Goal: Task Accomplishment & Management: Use online tool/utility

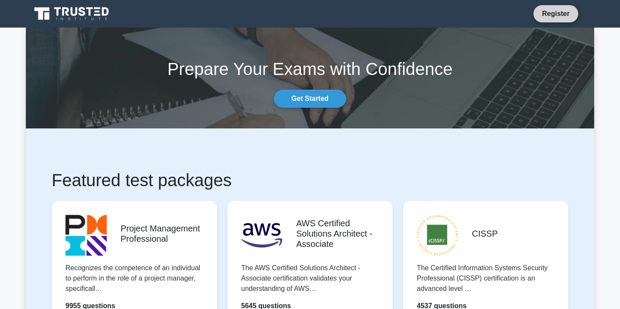
click at [552, 16] on link "Register" at bounding box center [556, 13] width 38 height 11
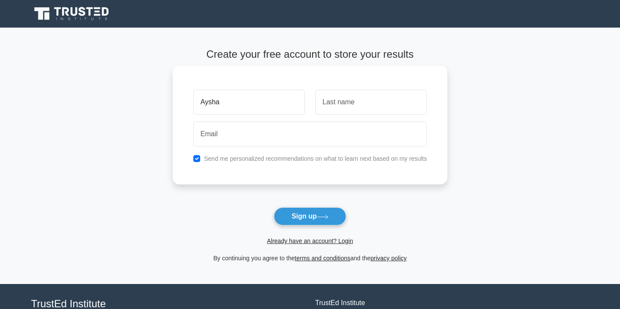
type input "Aysha"
click at [350, 105] on input "text" at bounding box center [371, 102] width 112 height 25
type input "Shaikh"
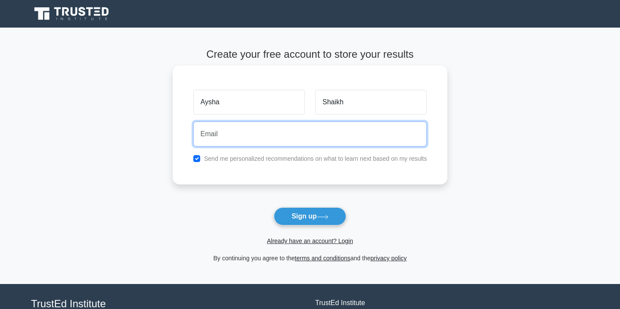
click at [308, 140] on input "email" at bounding box center [310, 133] width 234 height 25
type input "ayshashafi81@gmail.com"
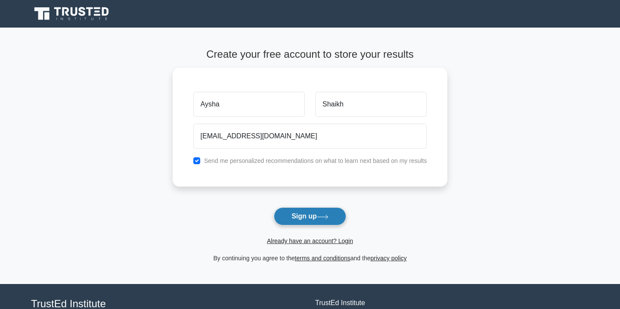
click at [305, 215] on button "Sign up" at bounding box center [310, 216] width 72 height 18
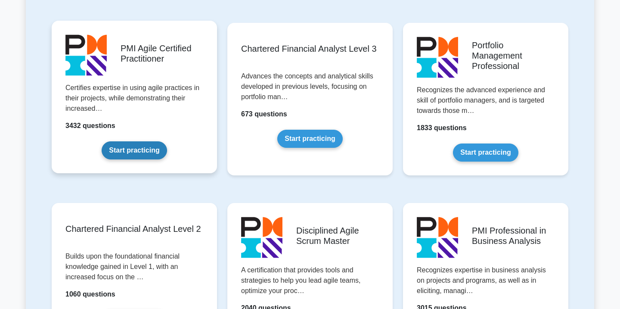
scroll to position [901, 0]
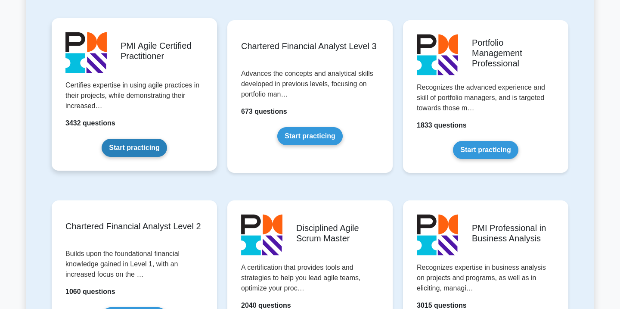
click at [125, 146] on link "Start practicing" at bounding box center [134, 148] width 65 height 18
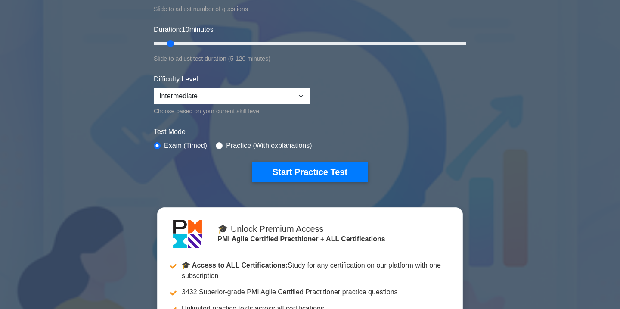
scroll to position [146, 0]
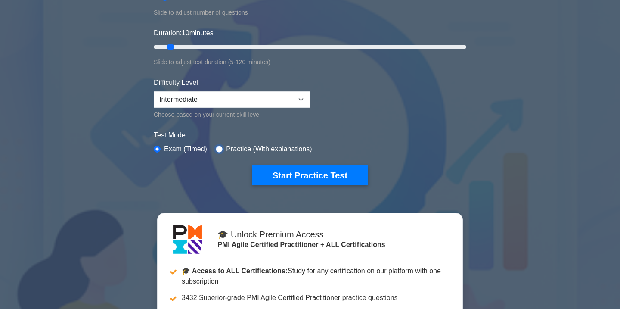
click at [220, 146] on input "radio" at bounding box center [219, 149] width 7 height 7
radio input "true"
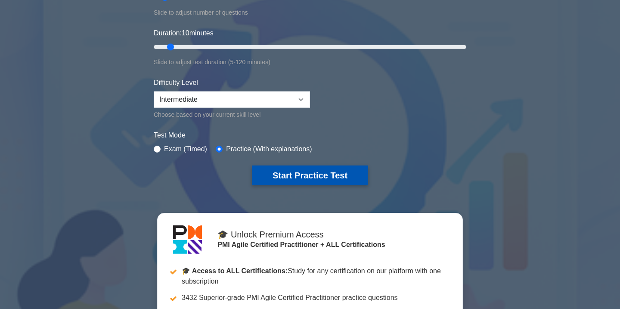
click at [297, 174] on button "Start Practice Test" at bounding box center [310, 175] width 116 height 20
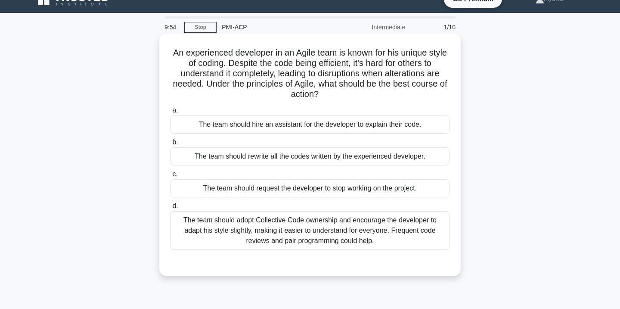
scroll to position [8, 0]
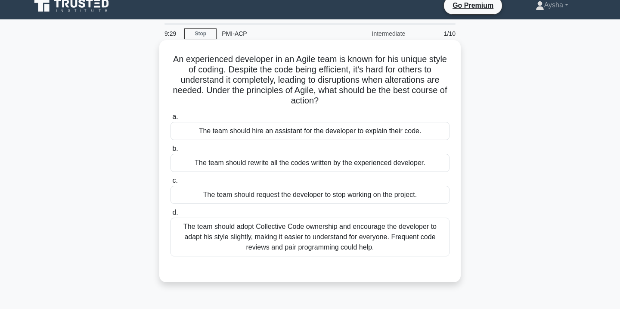
click at [272, 235] on div "The team should adopt Collective Code ownership and encourage the developer to …" at bounding box center [310, 237] width 279 height 39
click at [171, 215] on input "d. The team should adopt Collective Code ownership and encourage the developer …" at bounding box center [171, 213] width 0 height 6
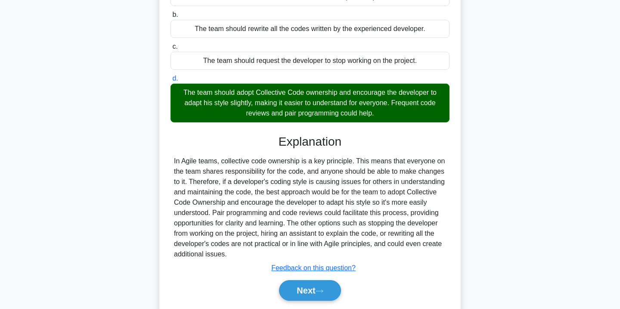
scroll to position [141, 0]
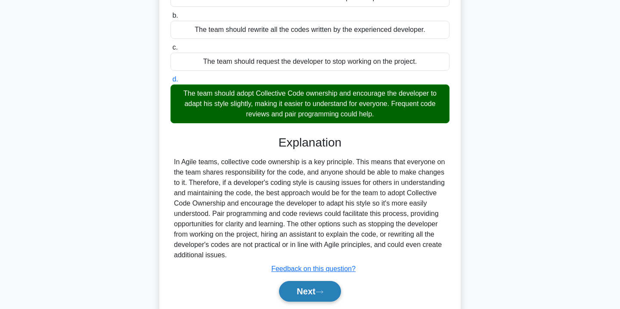
click at [305, 292] on button "Next" at bounding box center [310, 291] width 62 height 21
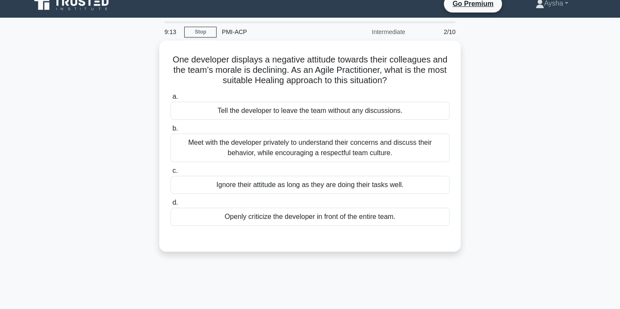
scroll to position [13, 0]
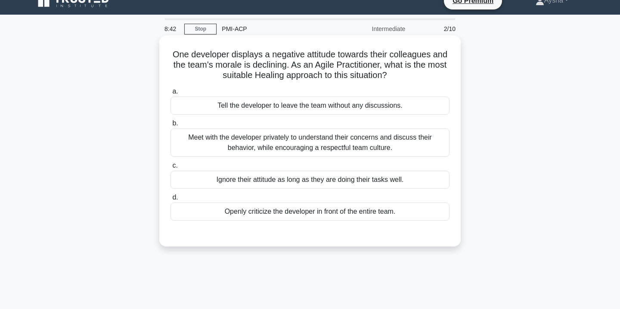
click at [295, 143] on div "Meet with the developer privately to understand their concerns and discuss thei…" at bounding box center [310, 142] width 279 height 28
click at [171, 126] on input "b. Meet with the developer privately to understand their concerns and discuss t…" at bounding box center [171, 124] width 0 height 6
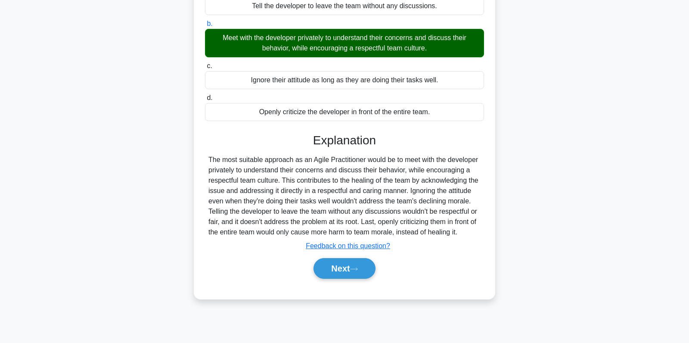
scroll to position [122, 0]
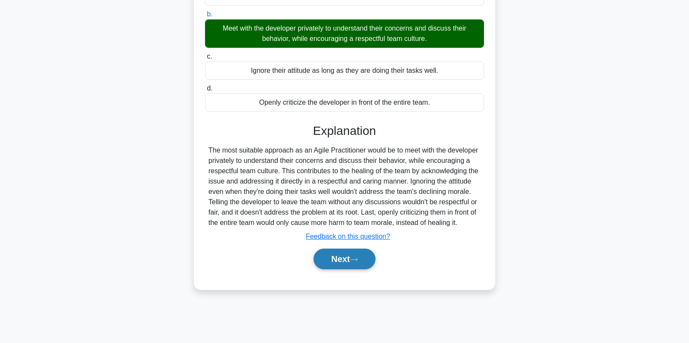
click at [336, 266] on button "Next" at bounding box center [345, 259] width 62 height 21
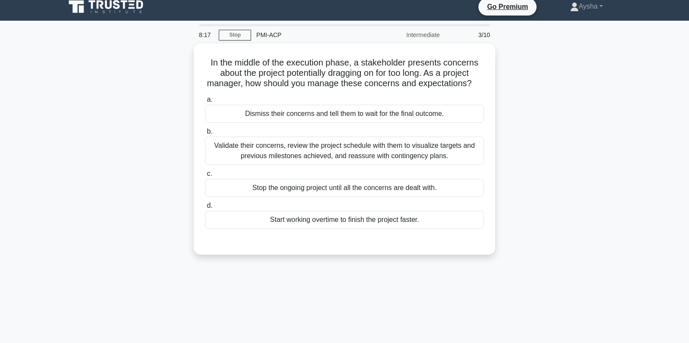
scroll to position [6, 0]
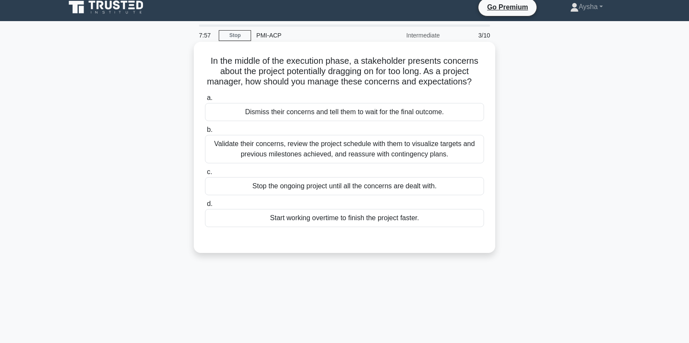
click at [229, 149] on div "Validate their concerns, review the project schedule with them to visualize tar…" at bounding box center [344, 149] width 279 height 28
click at [205, 133] on input "b. Validate their concerns, review the project schedule with them to visualize …" at bounding box center [205, 130] width 0 height 6
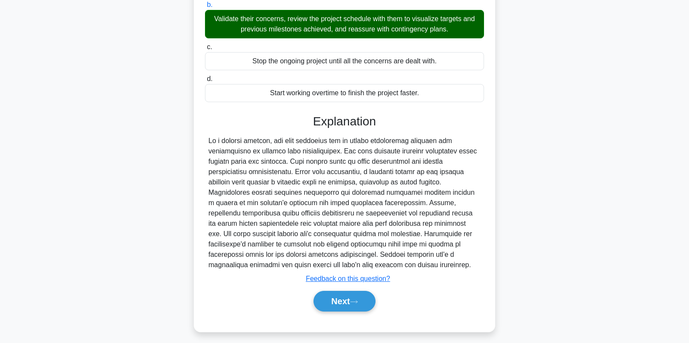
scroll to position [134, 0]
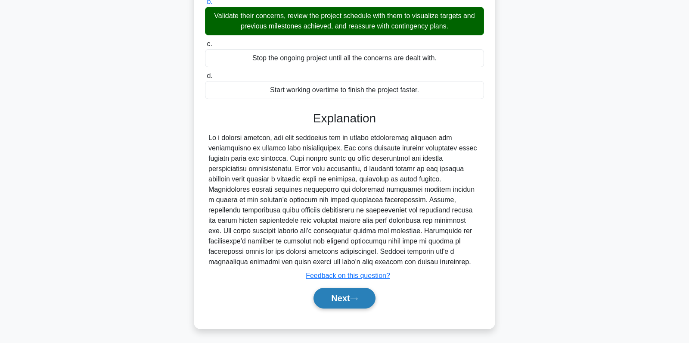
click at [357, 296] on icon at bounding box center [354, 298] width 8 height 5
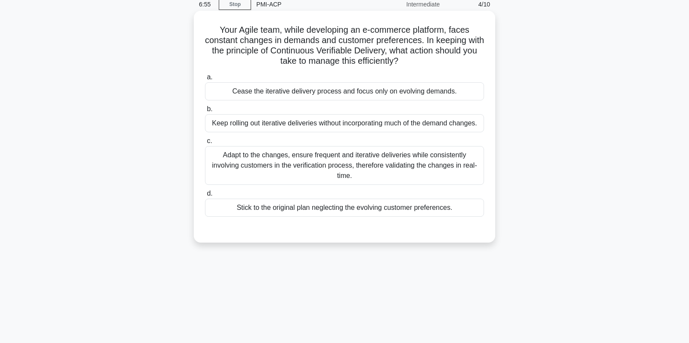
scroll to position [39, 0]
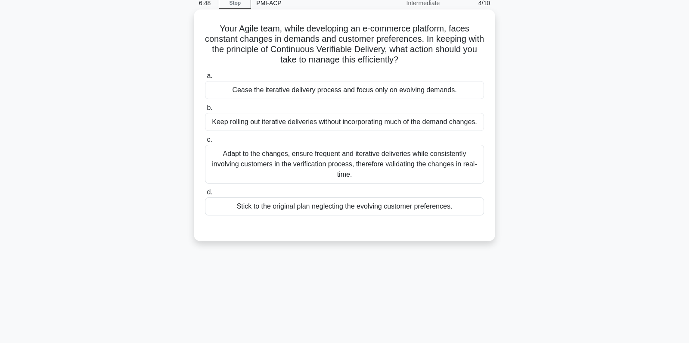
click at [386, 159] on div "Adapt to the changes, ensure frequent and iterative deliveries while consistent…" at bounding box center [344, 164] width 279 height 39
click at [205, 143] on input "c. Adapt to the changes, ensure frequent and iterative deliveries while consist…" at bounding box center [205, 140] width 0 height 6
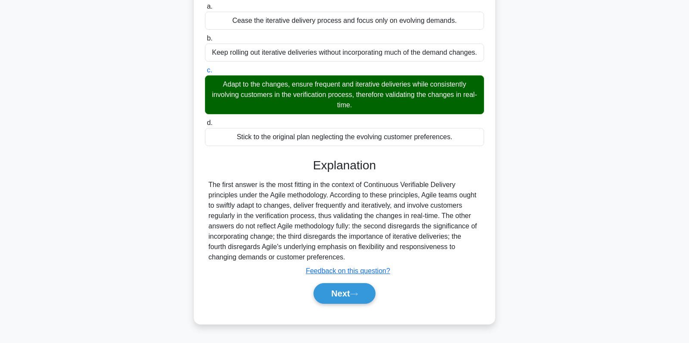
scroll to position [122, 0]
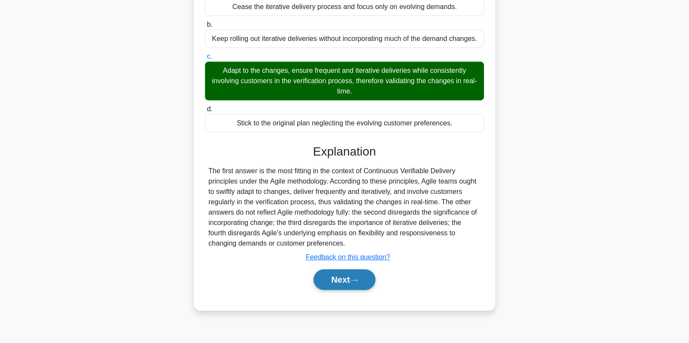
click at [374, 274] on button "Next" at bounding box center [345, 279] width 62 height 21
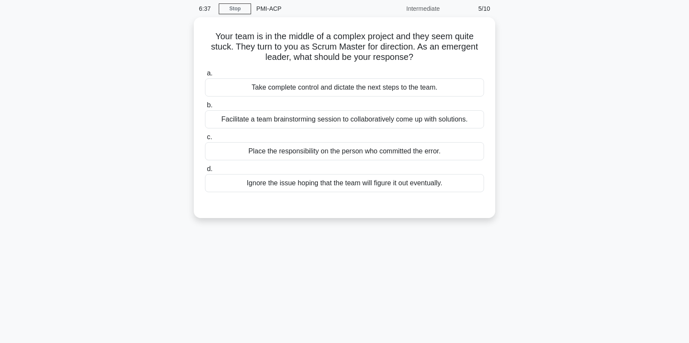
scroll to position [33, 0]
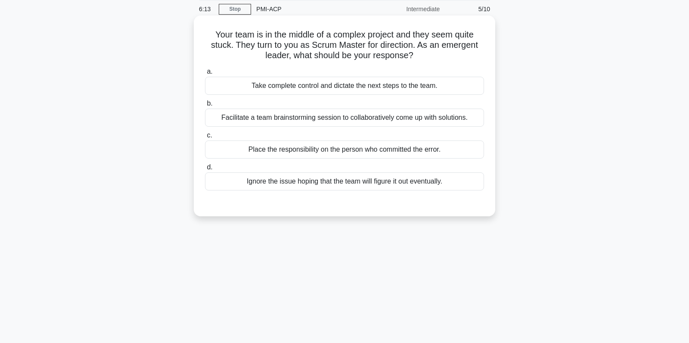
click at [363, 117] on div "Facilitate a team brainstorming session to collaboratively come up with solutio…" at bounding box center [344, 118] width 279 height 18
click at [205, 106] on input "b. Facilitate a team brainstorming session to collaboratively come up with solu…" at bounding box center [205, 104] width 0 height 6
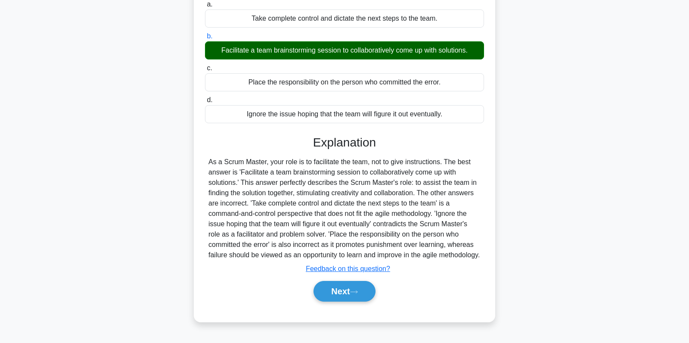
scroll to position [104, 0]
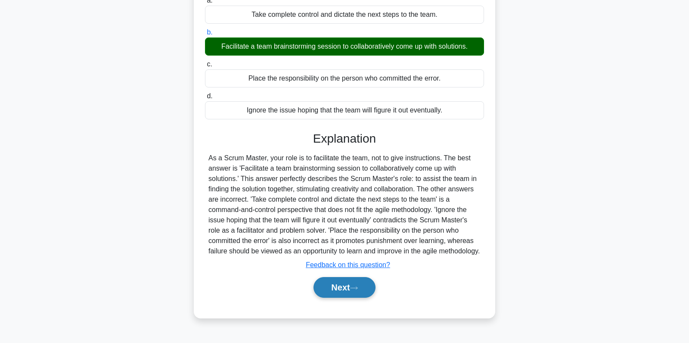
click at [332, 298] on button "Next" at bounding box center [345, 287] width 62 height 21
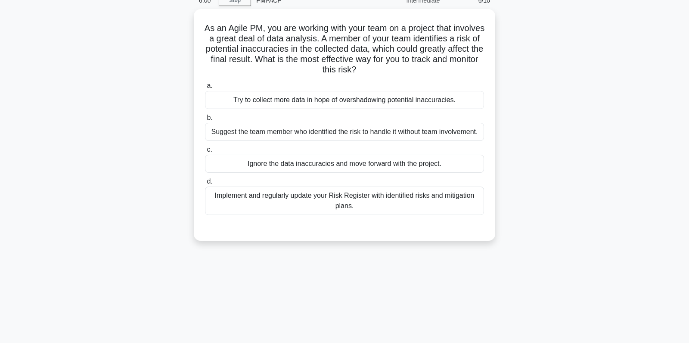
scroll to position [39, 0]
click at [260, 191] on div "Implement and regularly update your Risk Register with identified risks and mit…" at bounding box center [344, 201] width 279 height 28
click at [205, 184] on input "d. Implement and regularly update your Risk Register with identified risks and …" at bounding box center [205, 182] width 0 height 6
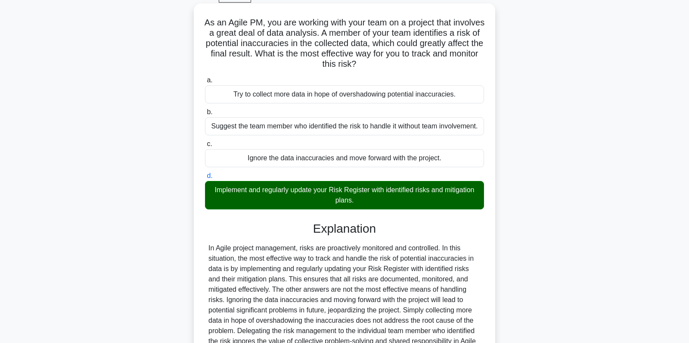
scroll to position [134, 0]
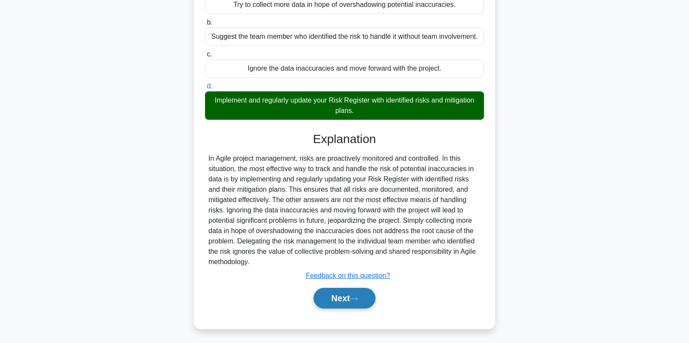
click at [344, 295] on button "Next" at bounding box center [345, 298] width 62 height 21
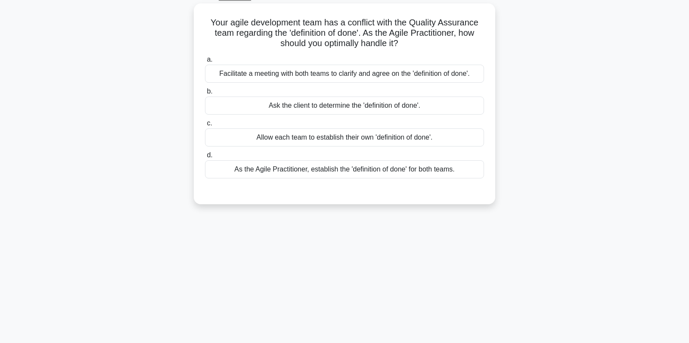
scroll to position [46, 0]
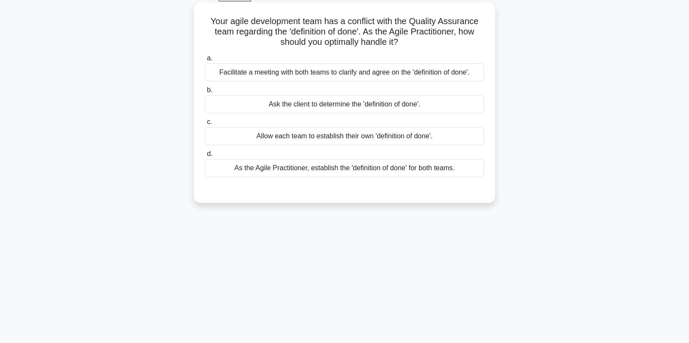
click at [352, 77] on div "Facilitate a meeting with both teams to clarify and agree on the 'definition of…" at bounding box center [344, 72] width 279 height 18
click at [205, 61] on input "a. Facilitate a meeting with both teams to clarify and agree on the 'definition…" at bounding box center [205, 59] width 0 height 6
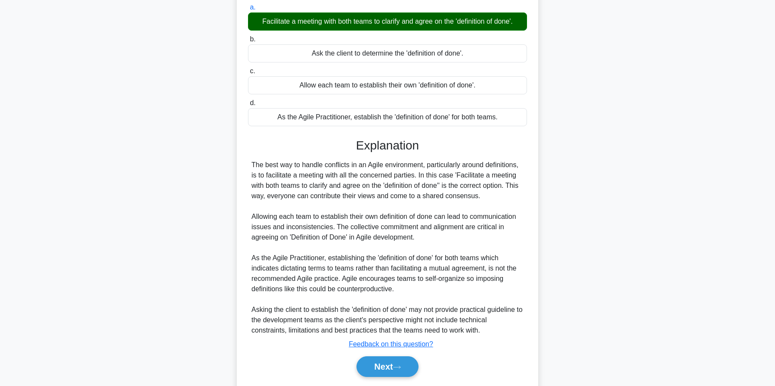
scroll to position [123, 0]
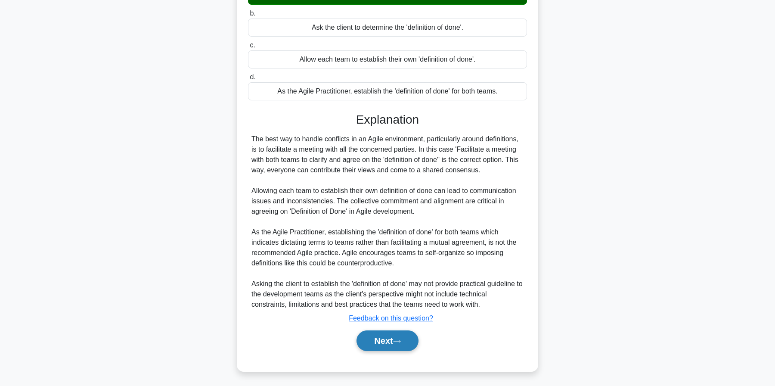
click at [386, 308] on button "Next" at bounding box center [388, 340] width 62 height 21
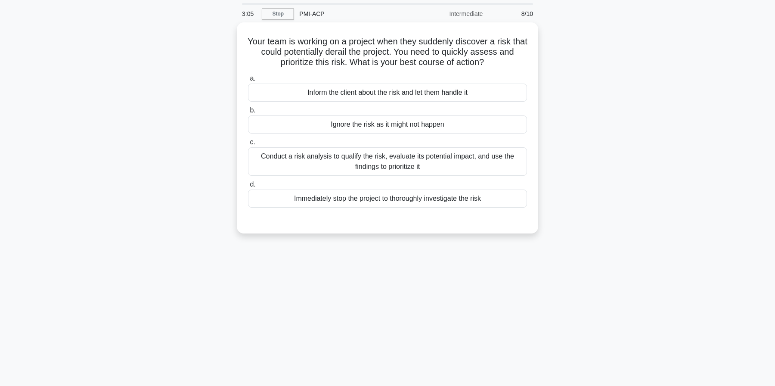
scroll to position [13, 0]
